Goal: Task Accomplishment & Management: Manage account settings

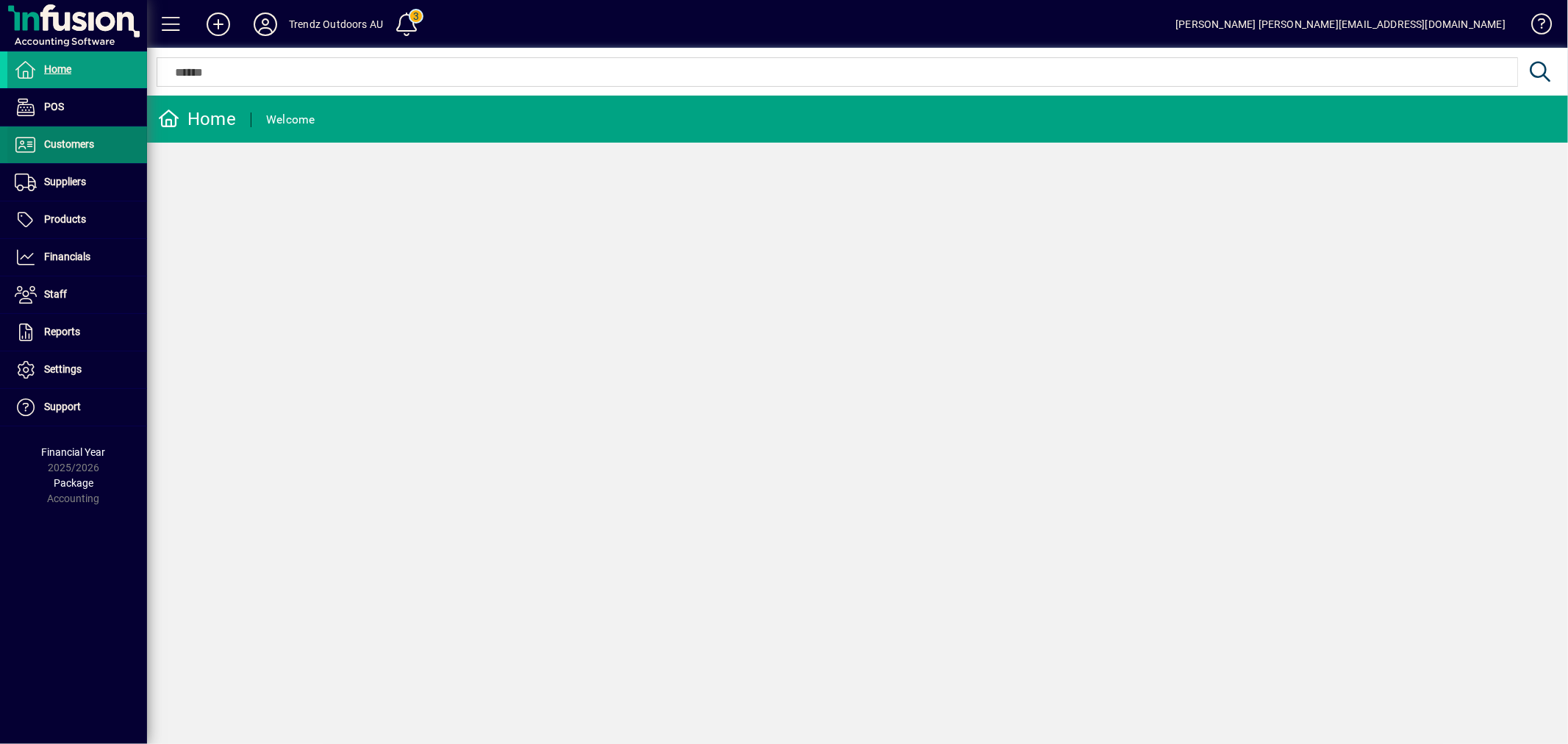
click at [102, 136] on span at bounding box center [77, 145] width 140 height 36
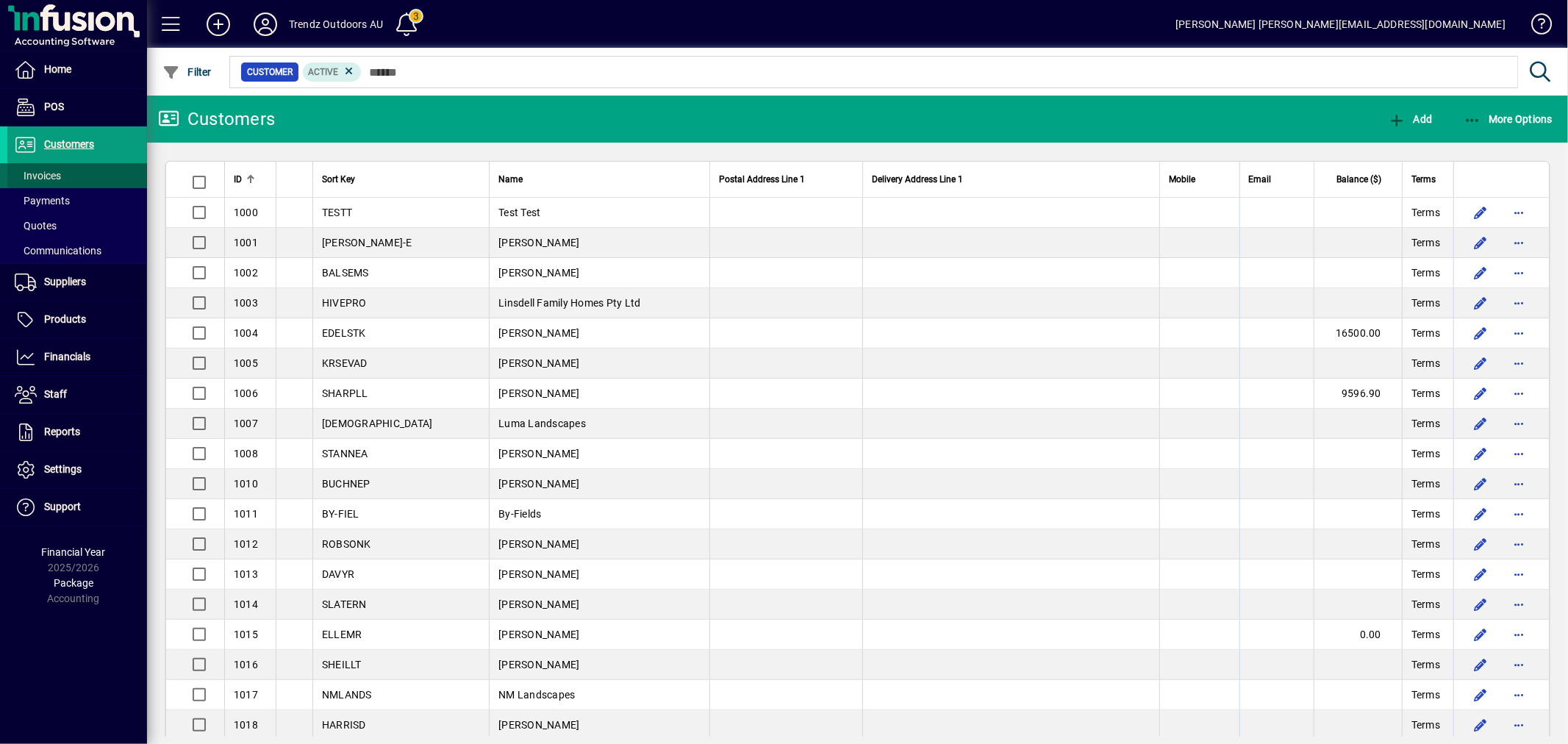
click at [83, 171] on span at bounding box center [77, 176] width 140 height 36
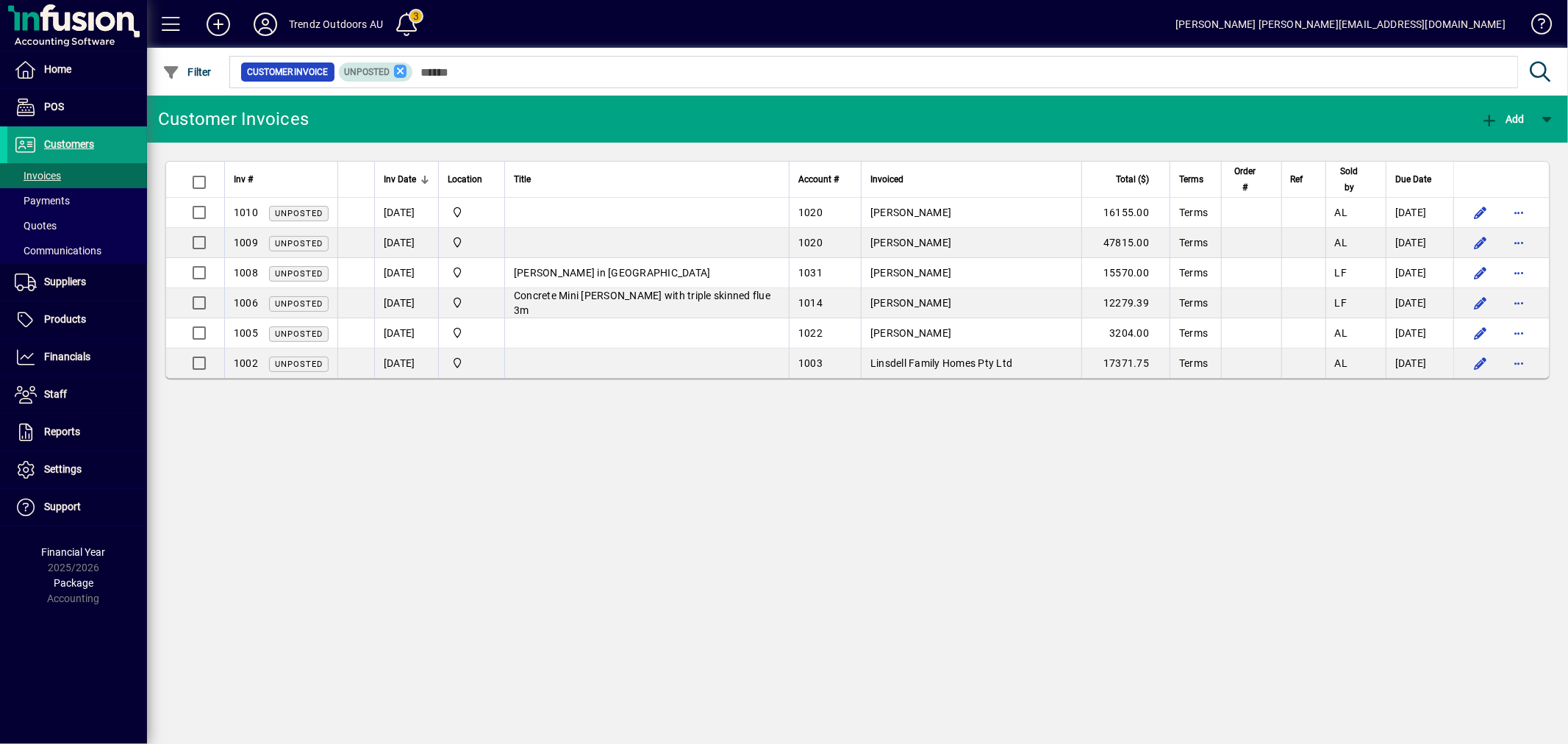
click at [400, 71] on icon at bounding box center [400, 71] width 13 height 13
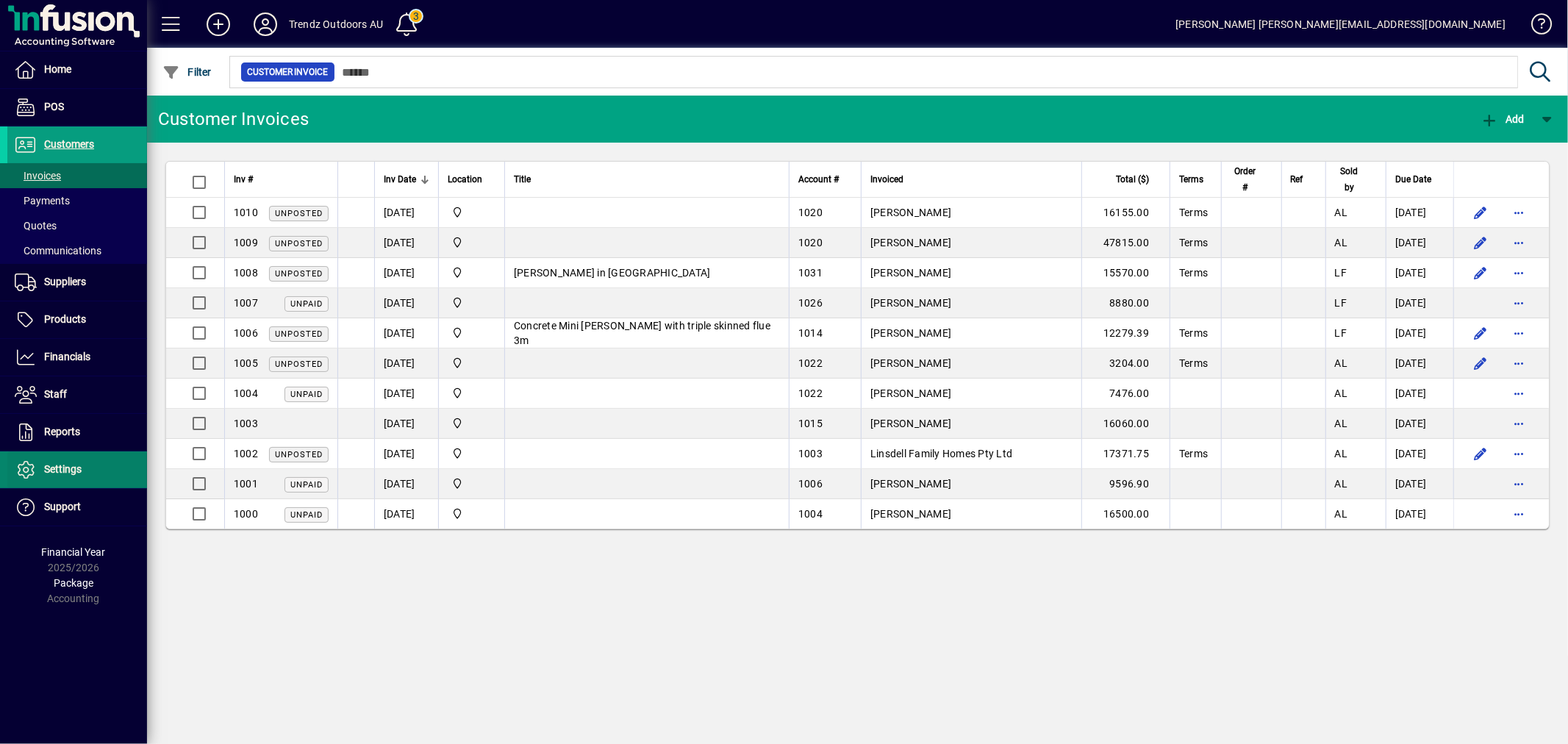
click at [118, 464] on span at bounding box center [77, 470] width 140 height 36
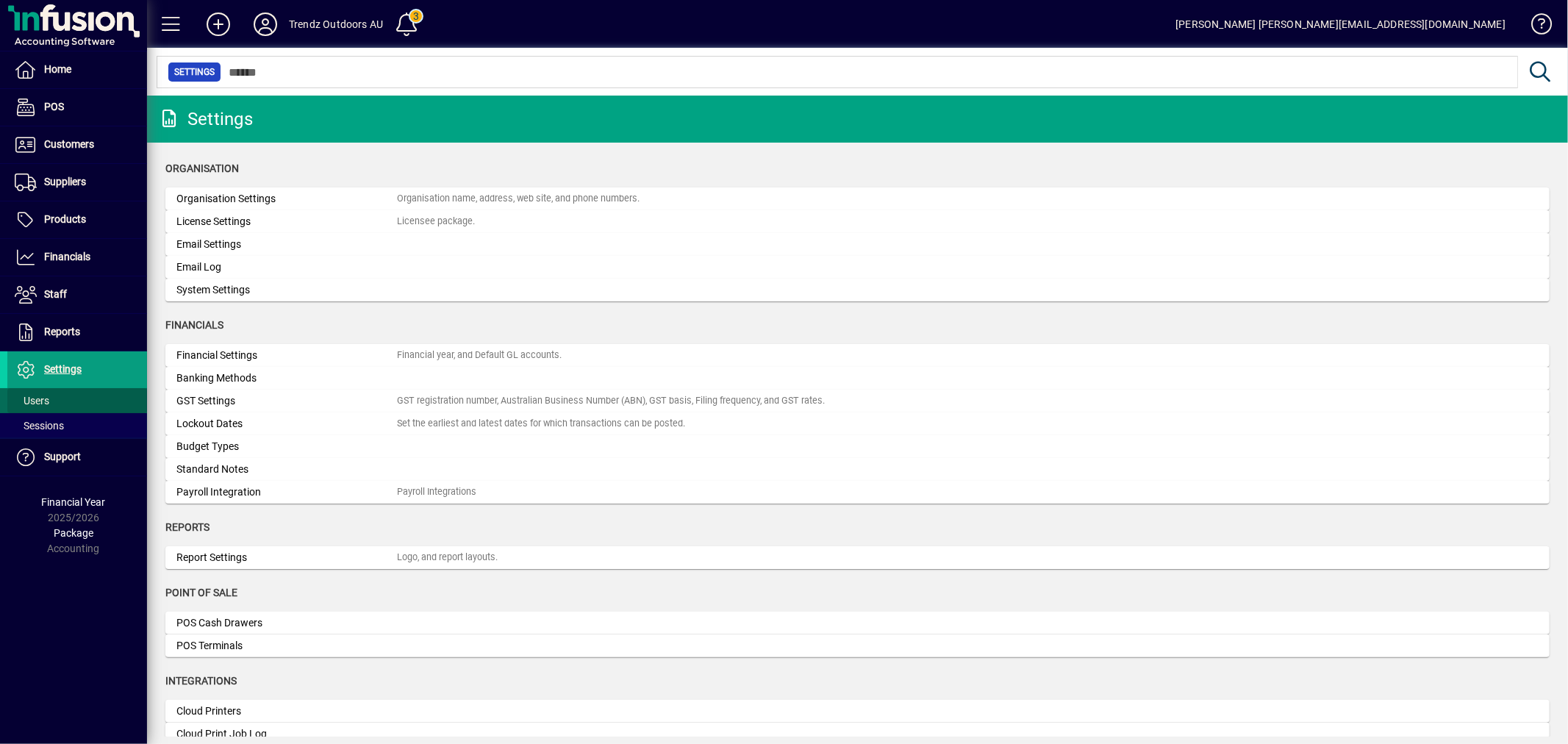
click at [70, 398] on span at bounding box center [77, 401] width 140 height 36
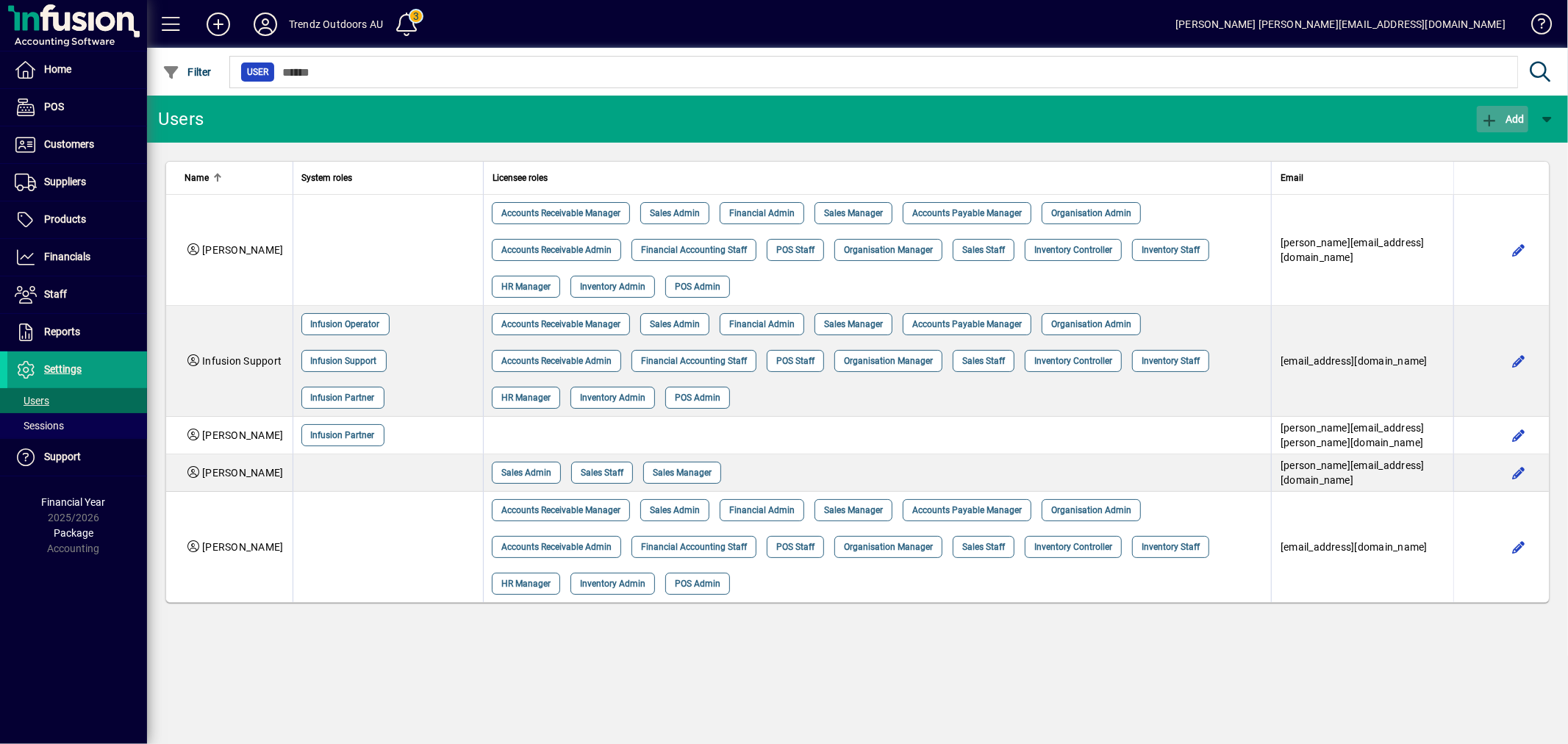
click at [1505, 106] on span "button" at bounding box center [1502, 119] width 52 height 36
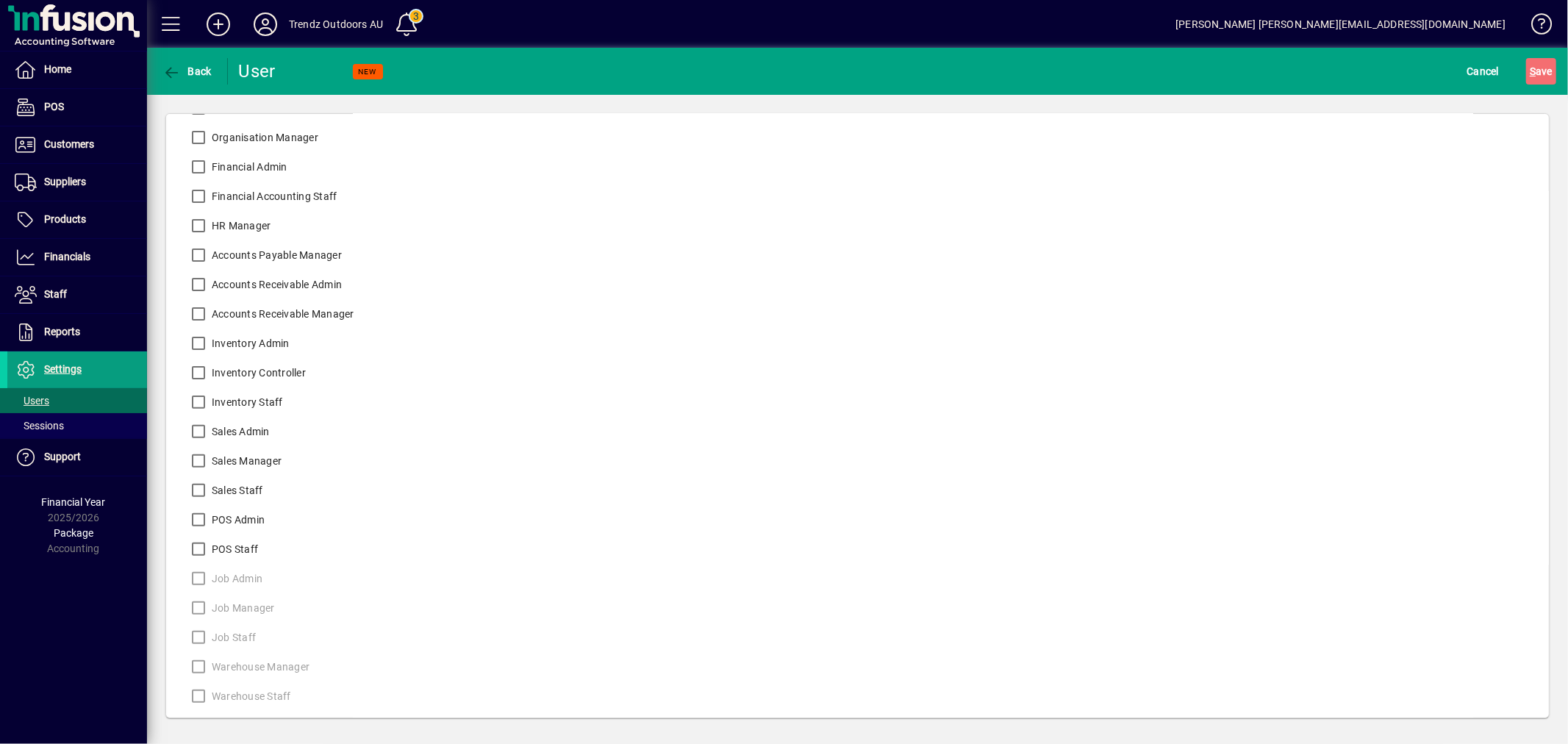
scroll to position [24, 0]
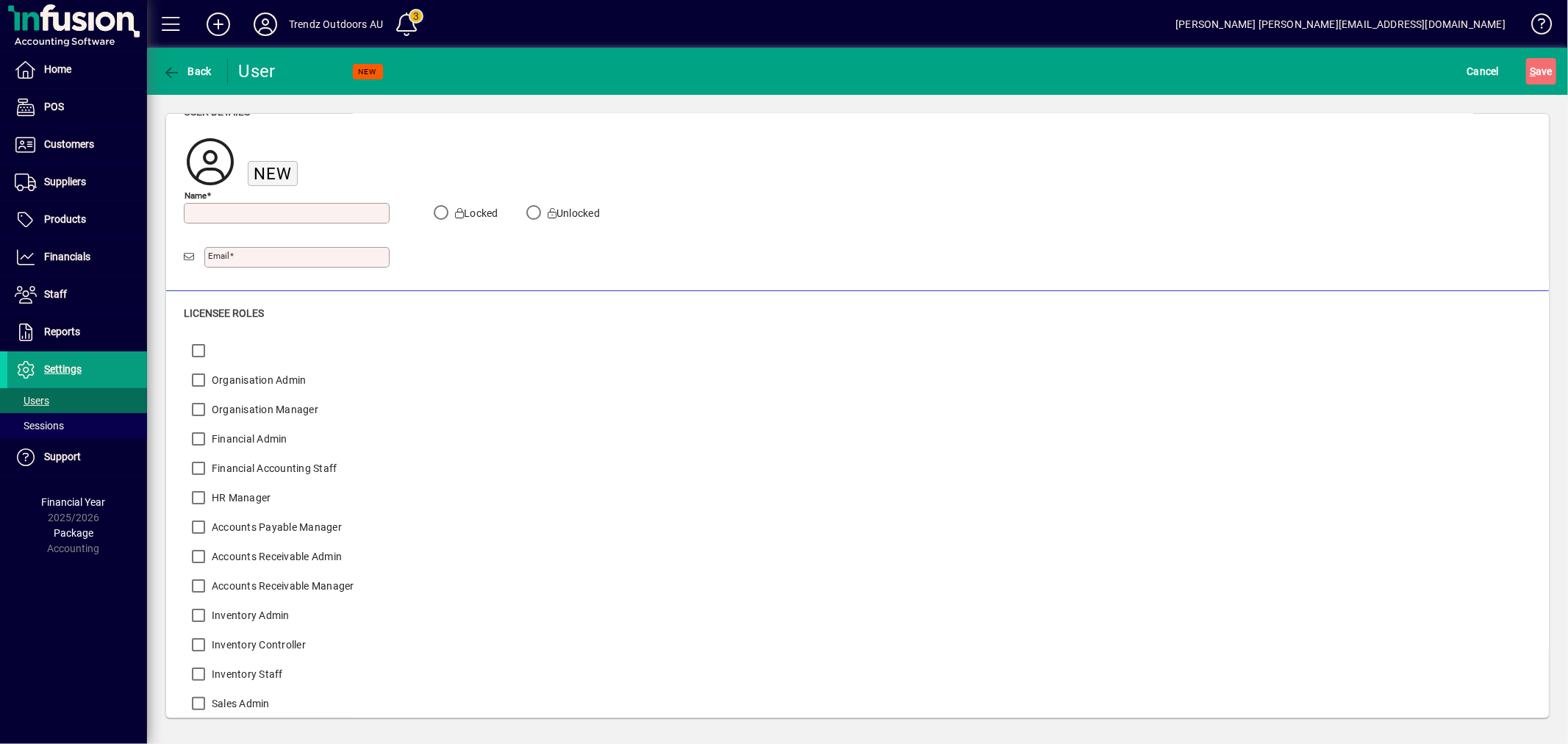
click at [299, 25] on div "Trendz Outdoors AU" at bounding box center [336, 24] width 94 height 24
click at [276, 24] on icon at bounding box center [265, 24] width 29 height 24
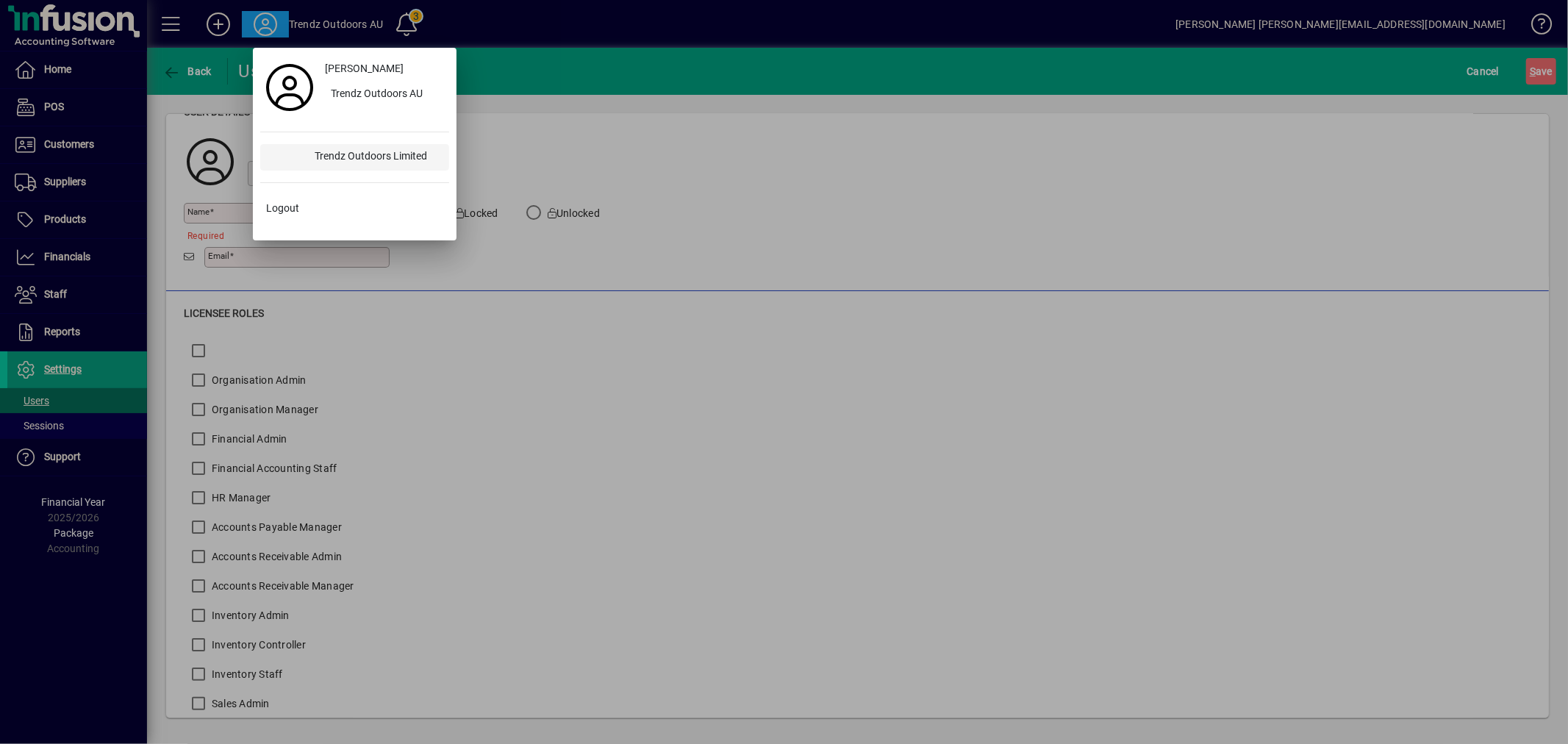
click at [349, 152] on div "Trendz Outdoors Limited" at bounding box center [376, 157] width 147 height 26
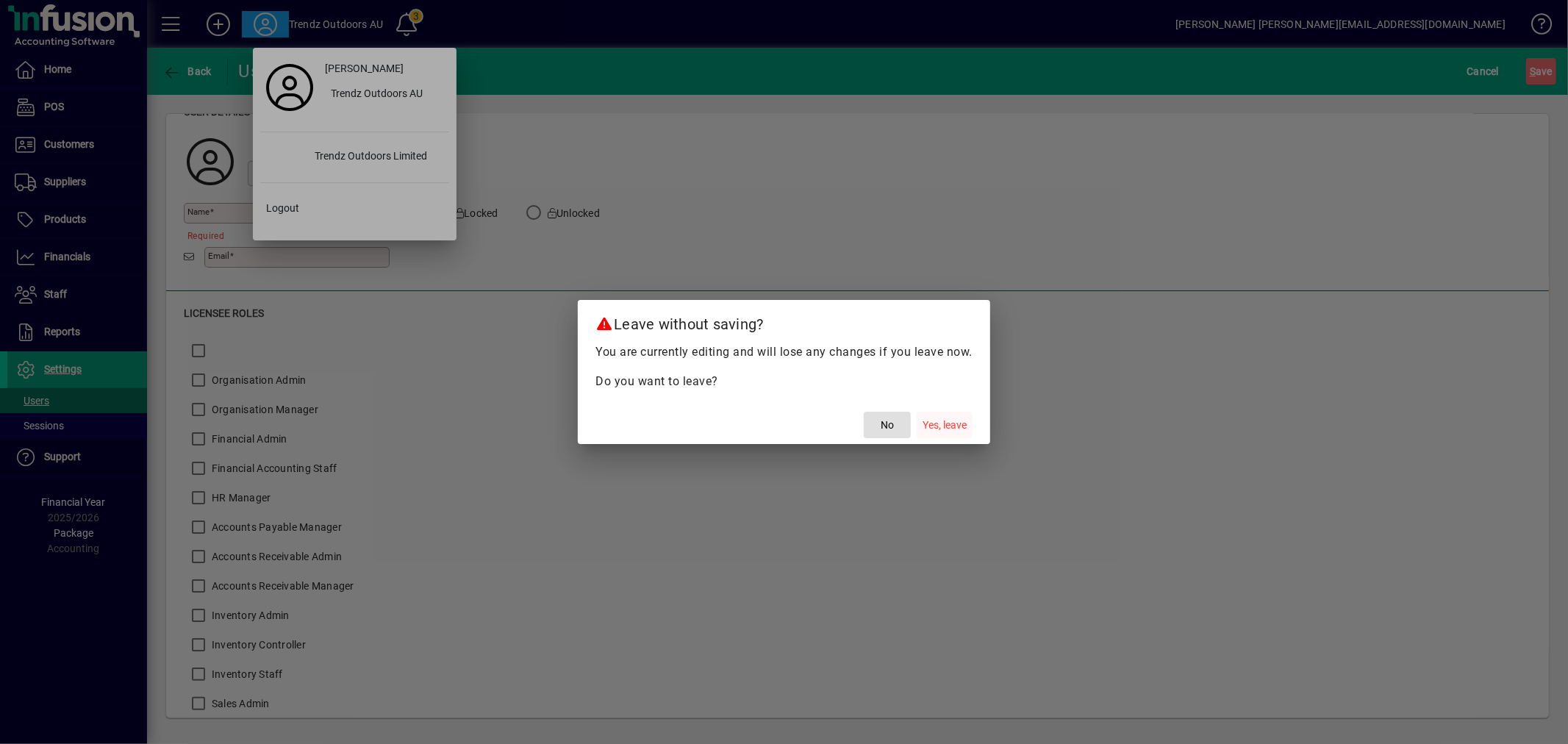
click at [933, 424] on span "Yes, leave" at bounding box center [944, 425] width 44 height 15
